Goal: Obtain resource: Download file/media

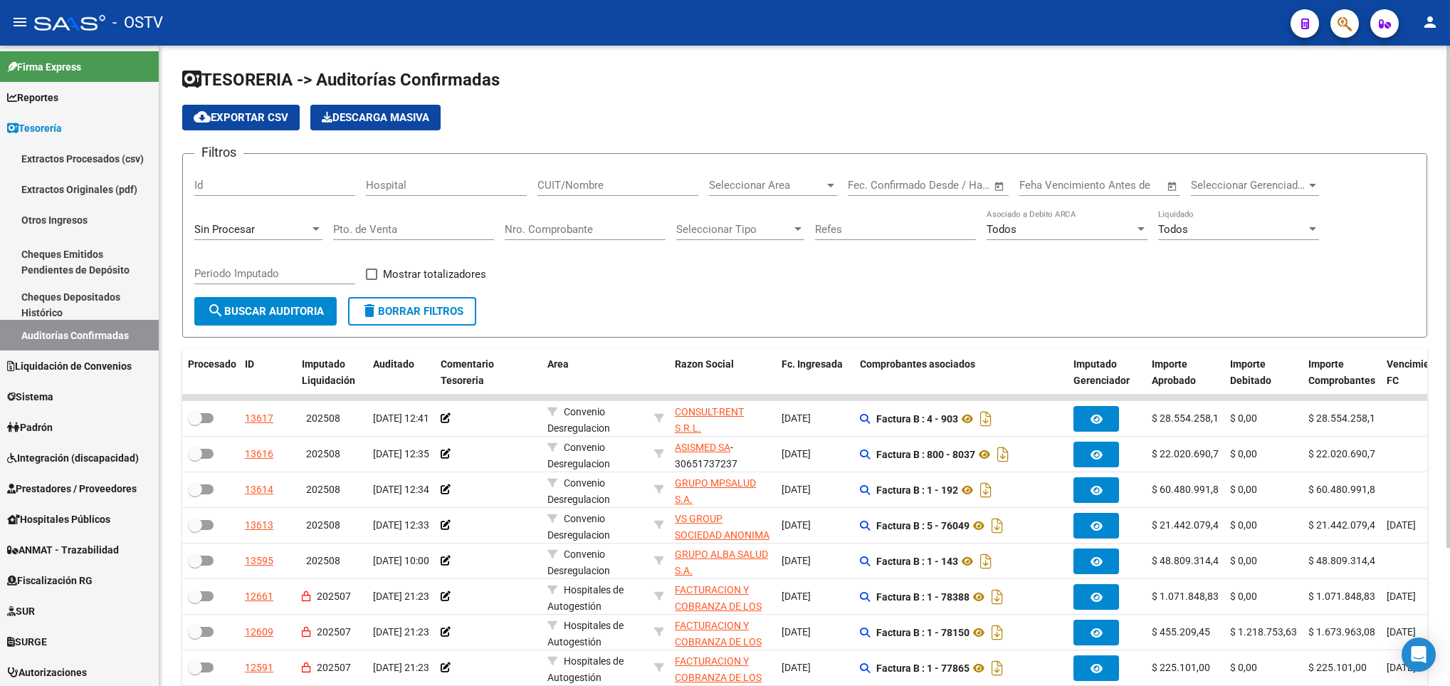
scroll to position [176, 0]
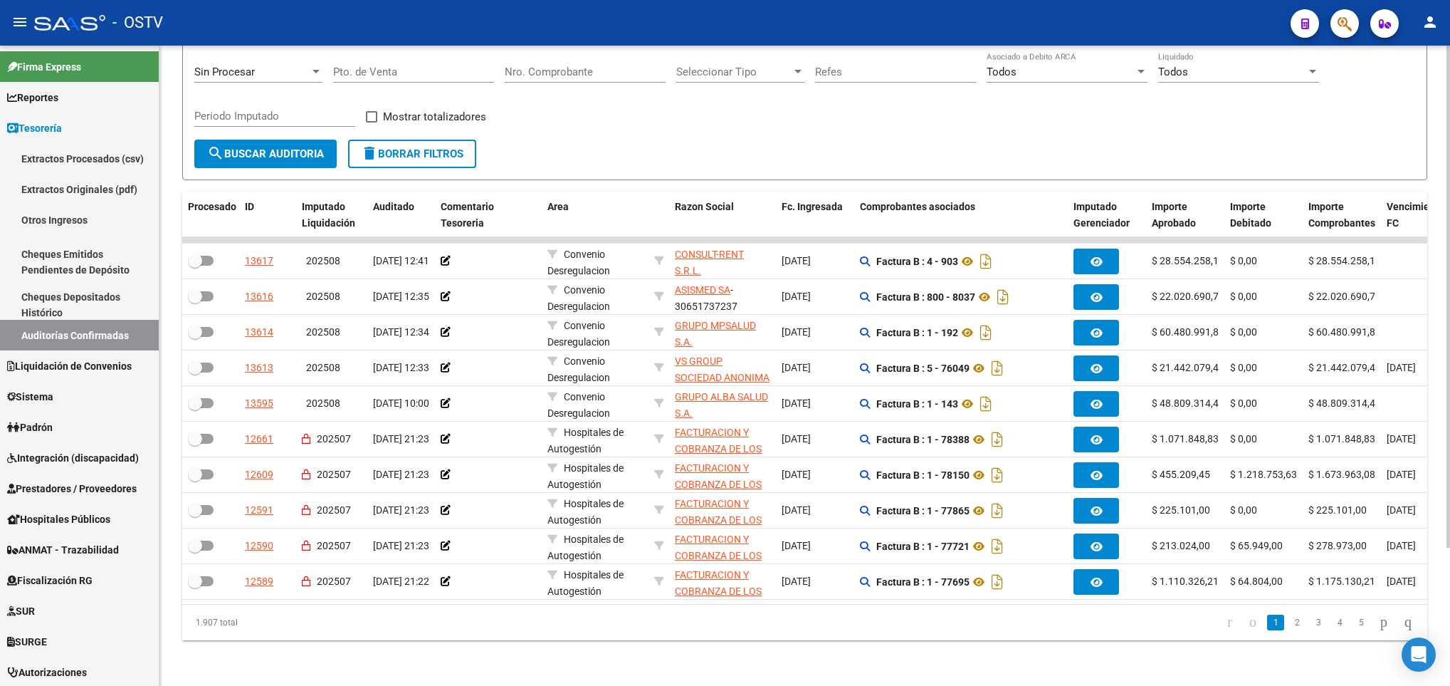
click at [278, 147] on span "search Buscar Auditoria" at bounding box center [265, 153] width 117 height 13
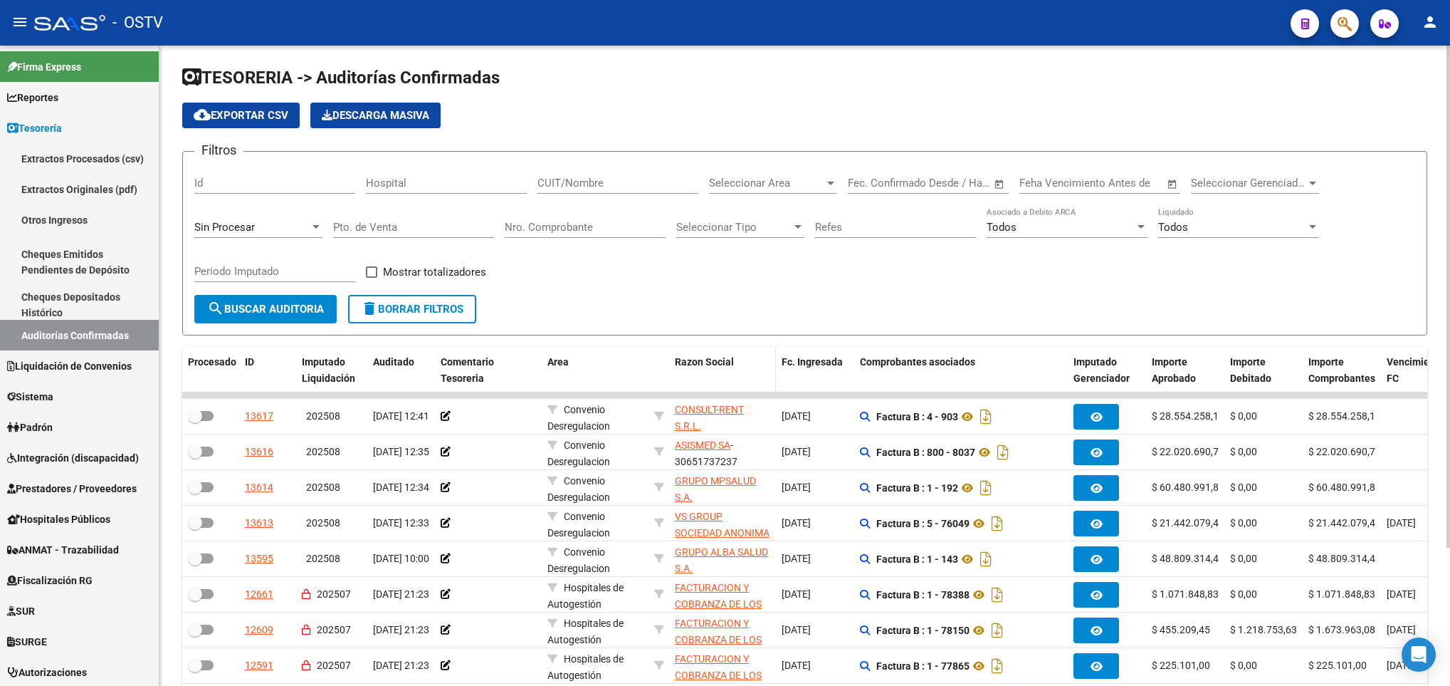
scroll to position [0, 0]
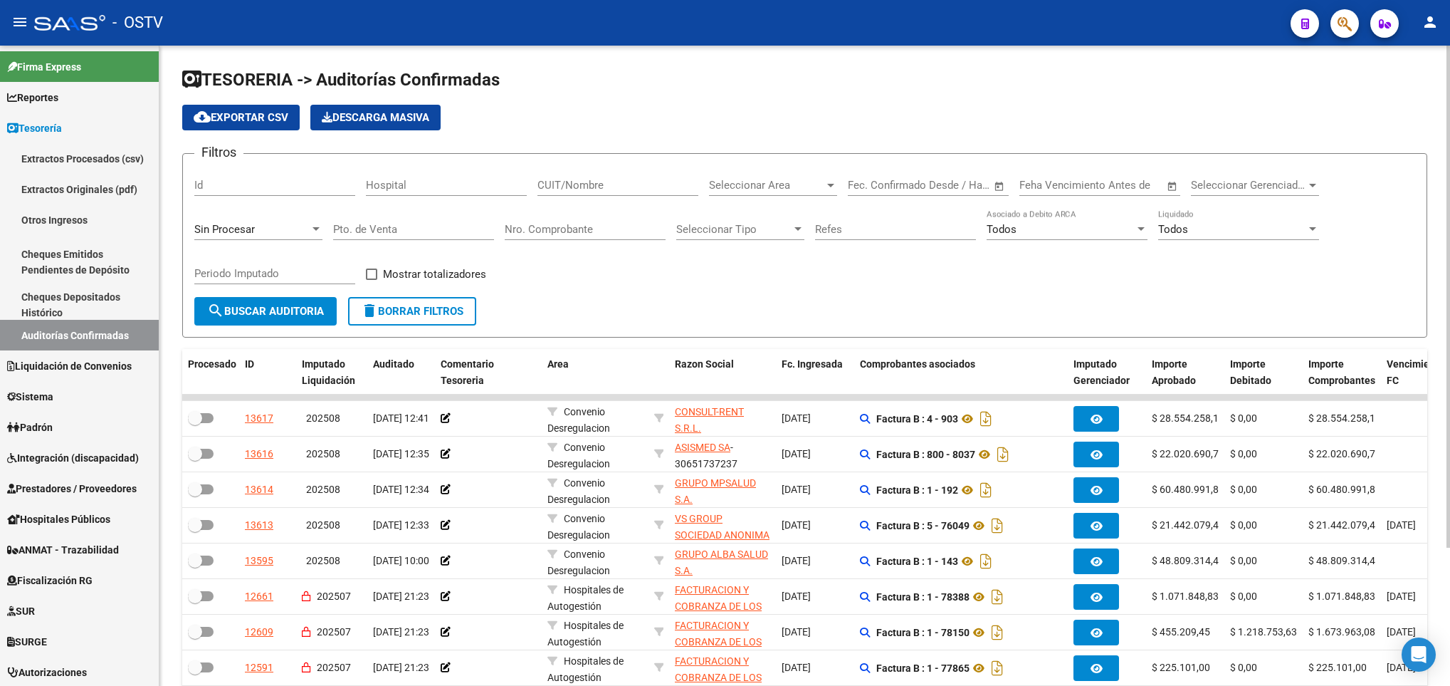
click at [585, 187] on input "CUIT/Nombre" at bounding box center [618, 185] width 161 height 13
type input "30999074843"
click at [276, 316] on span "search Buscar Auditoria" at bounding box center [265, 311] width 117 height 13
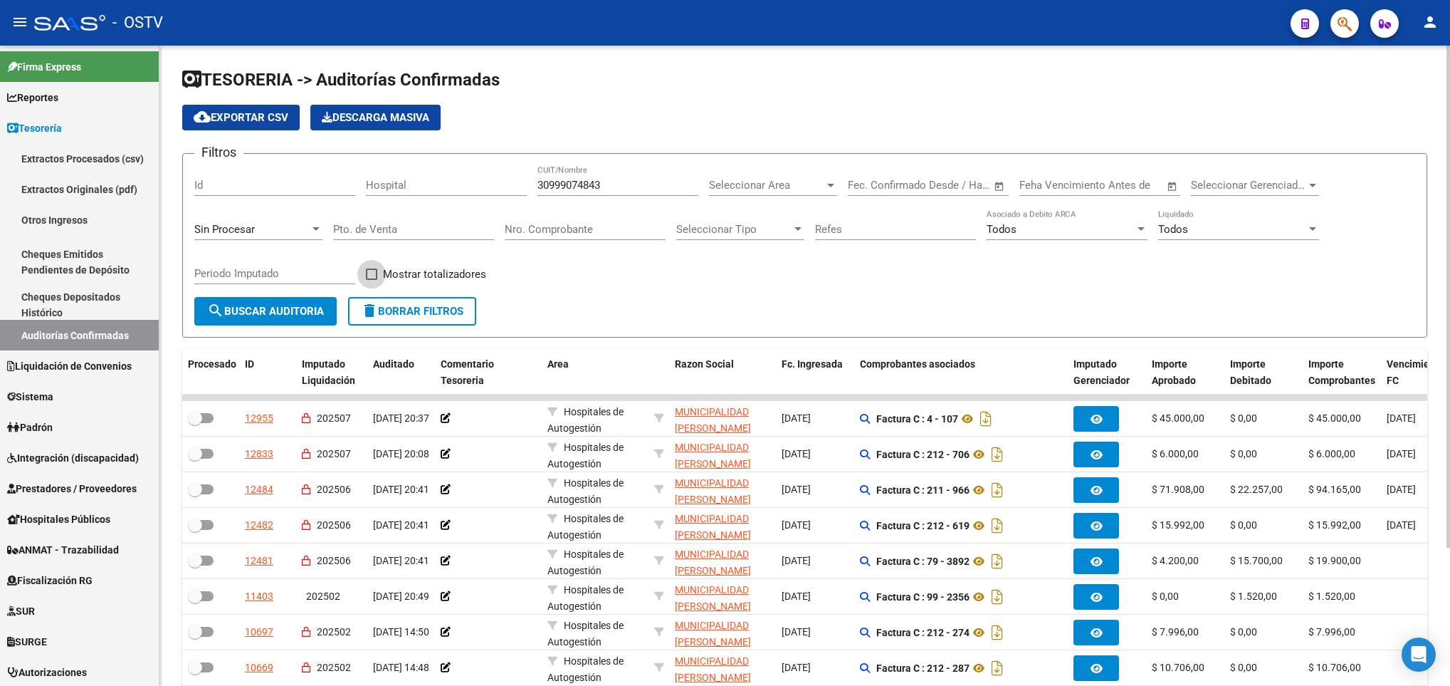
click at [368, 276] on span at bounding box center [371, 273] width 11 height 11
click at [371, 280] on input "Mostrar totalizadores" at bounding box center [371, 280] width 1 height 1
checkbox input "true"
click at [278, 305] on span "search Buscar Auditoria" at bounding box center [265, 311] width 117 height 13
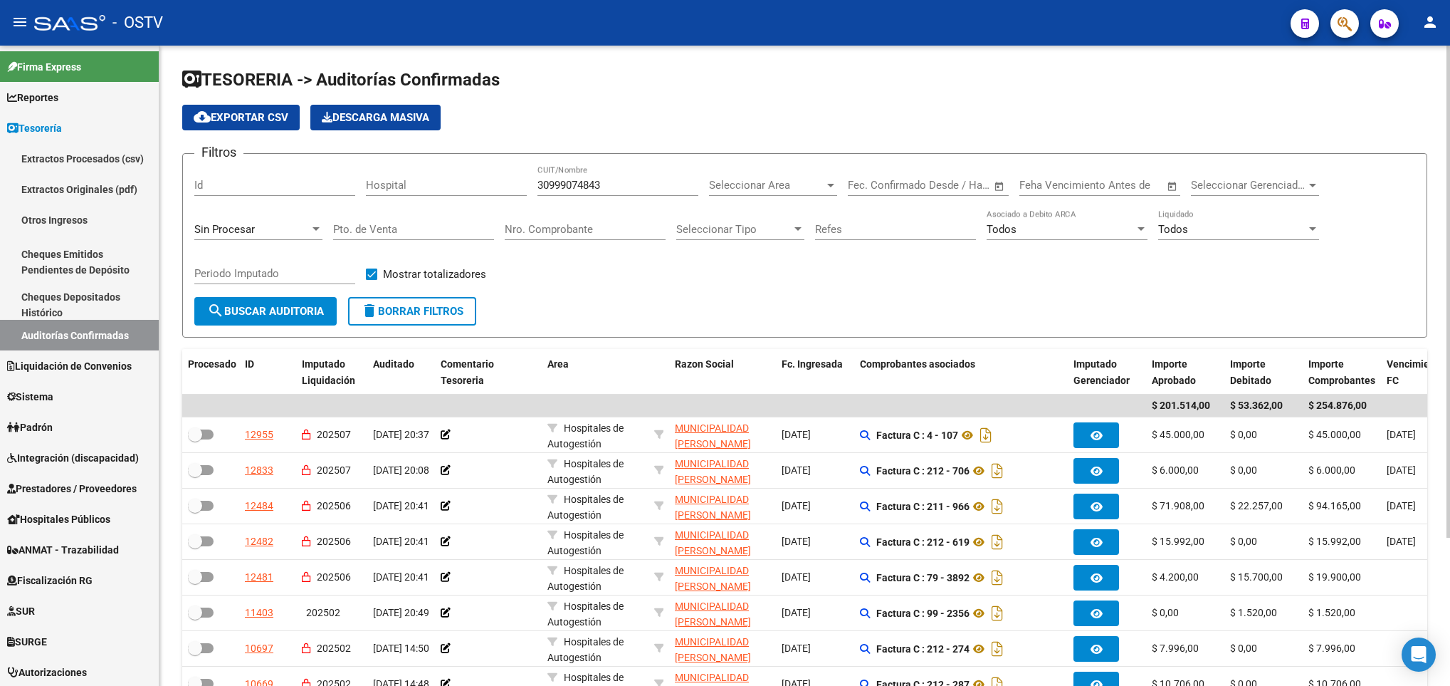
click at [254, 115] on span "cloud_download Exportar CSV" at bounding box center [241, 117] width 95 height 13
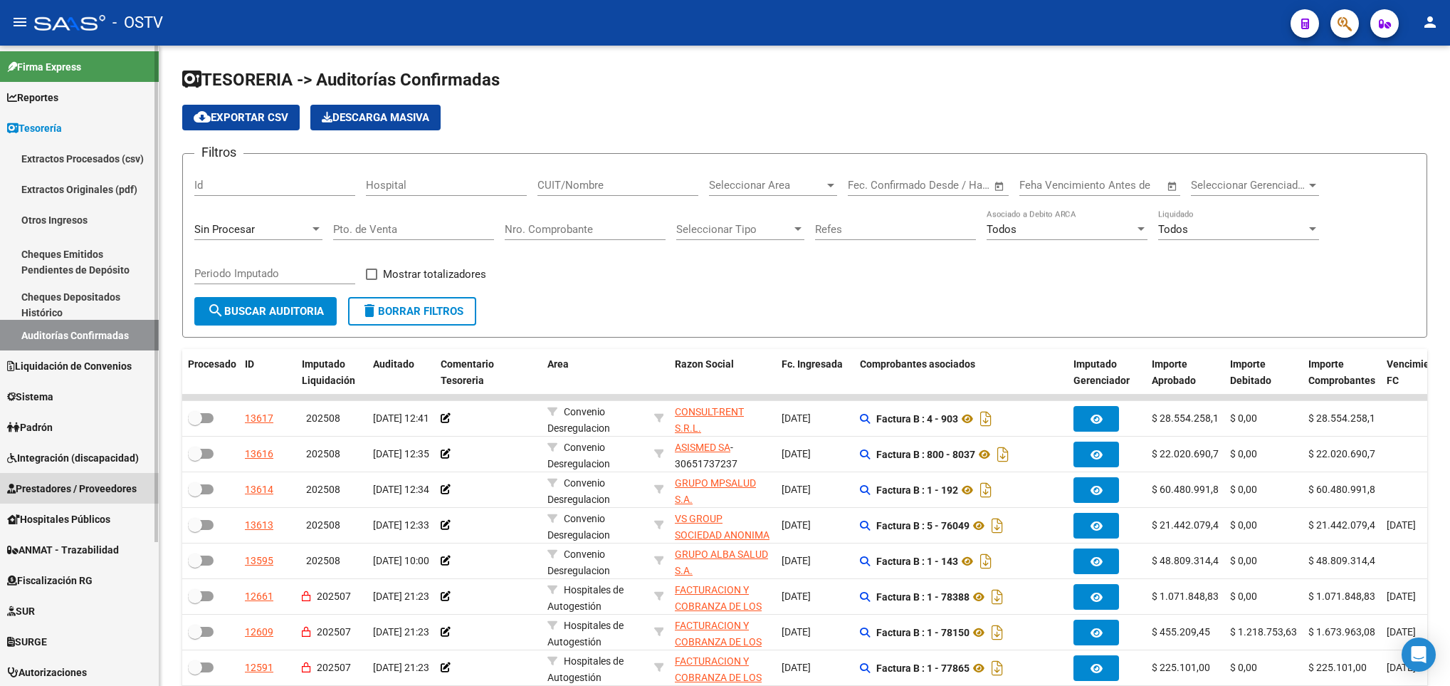
click at [83, 485] on span "Prestadores / Proveedores" at bounding box center [72, 489] width 130 height 16
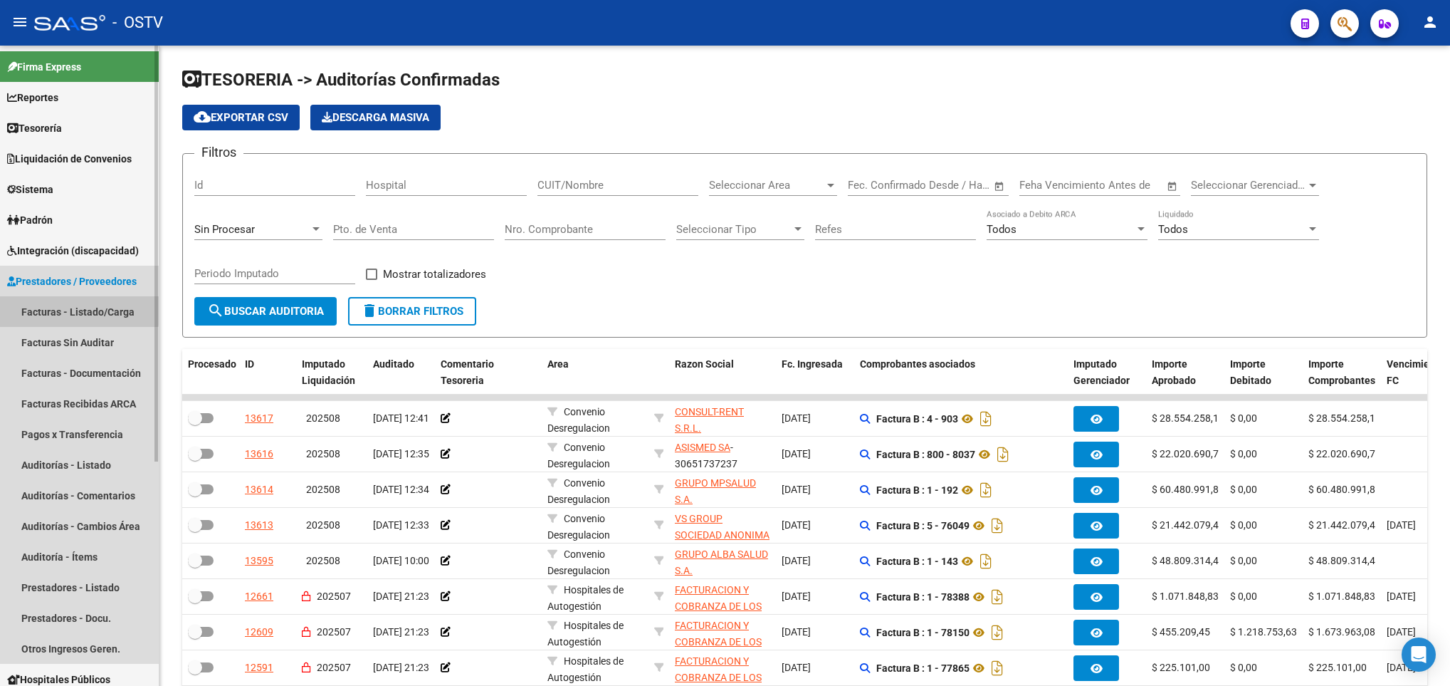
click at [71, 306] on link "Facturas - Listado/Carga" at bounding box center [79, 311] width 159 height 31
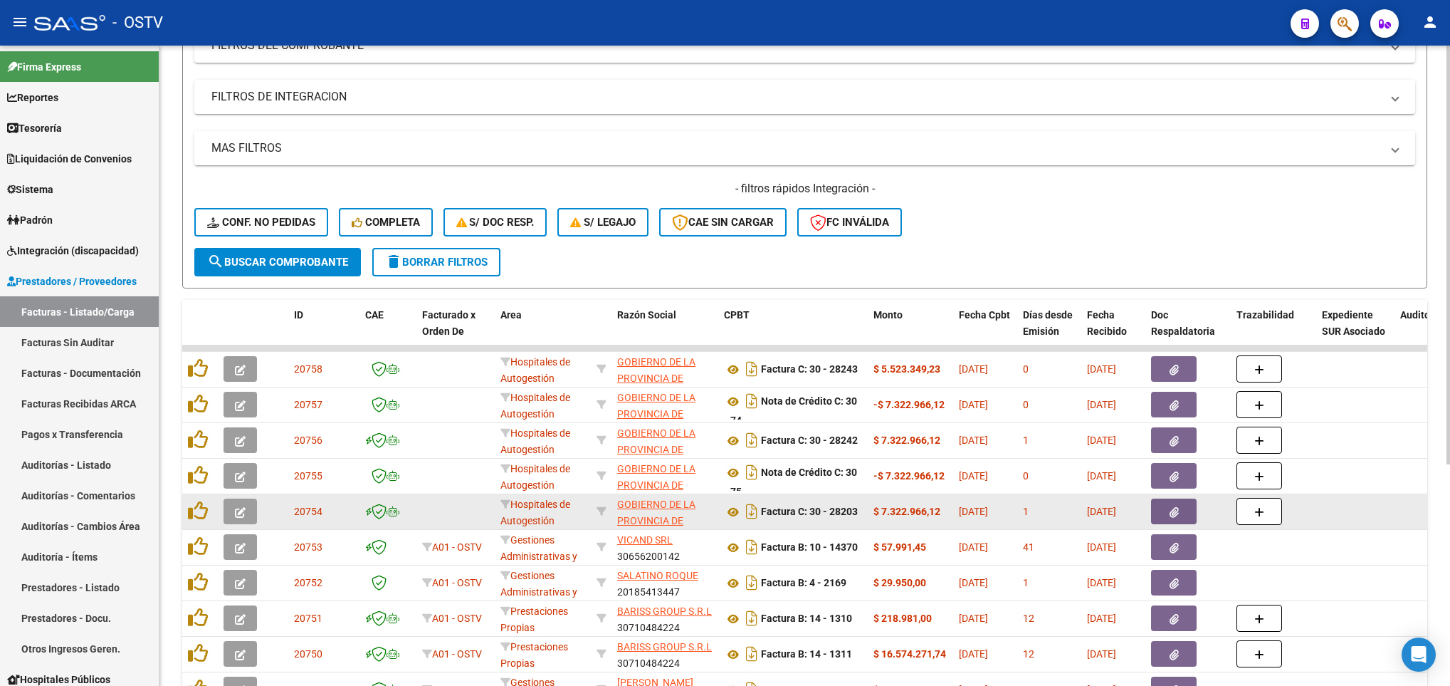
scroll to position [338, 0]
